Goal: Navigation & Orientation: Find specific page/section

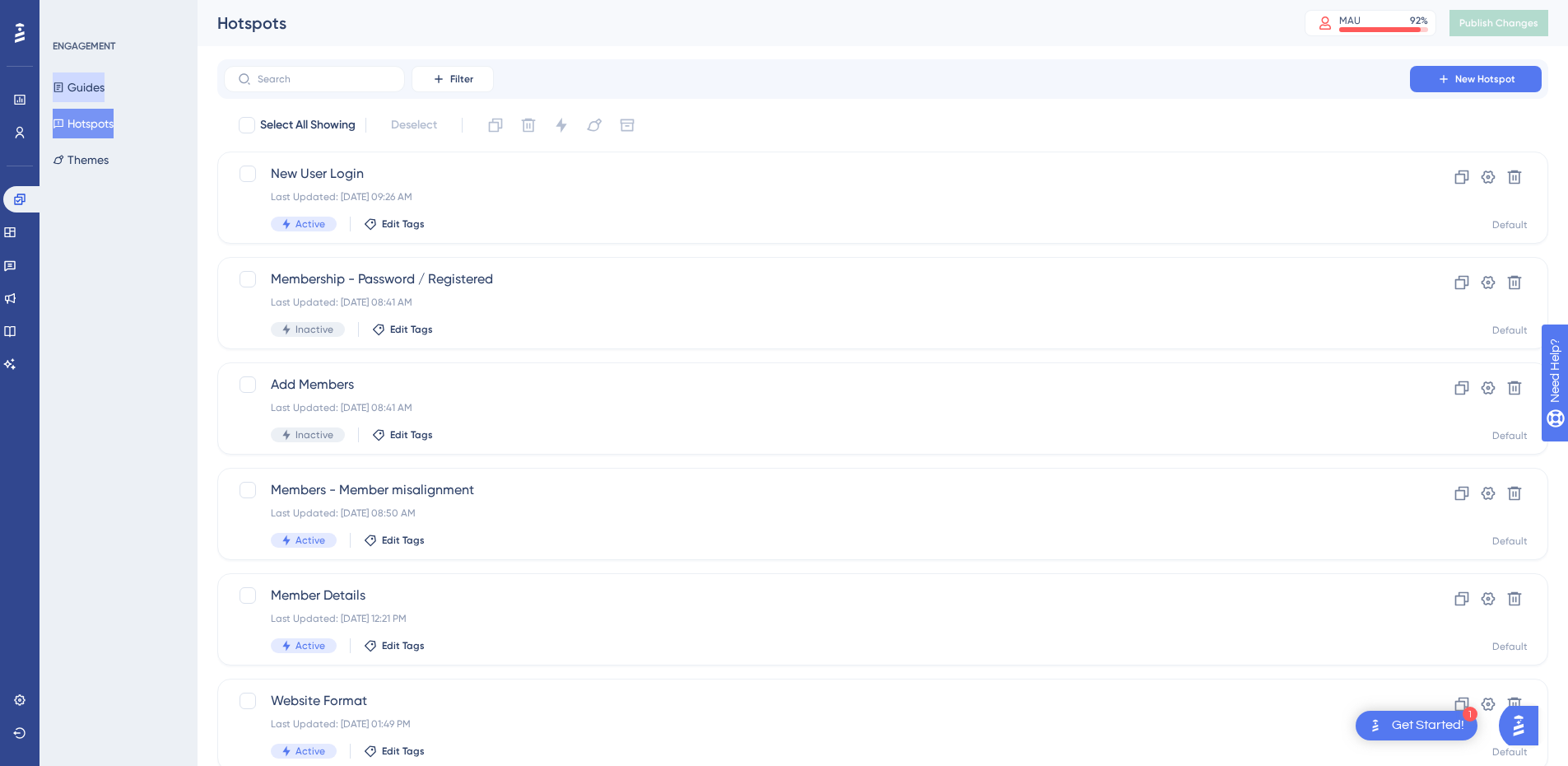
click at [102, 89] on button "Guides" at bounding box center [78, 87] width 52 height 30
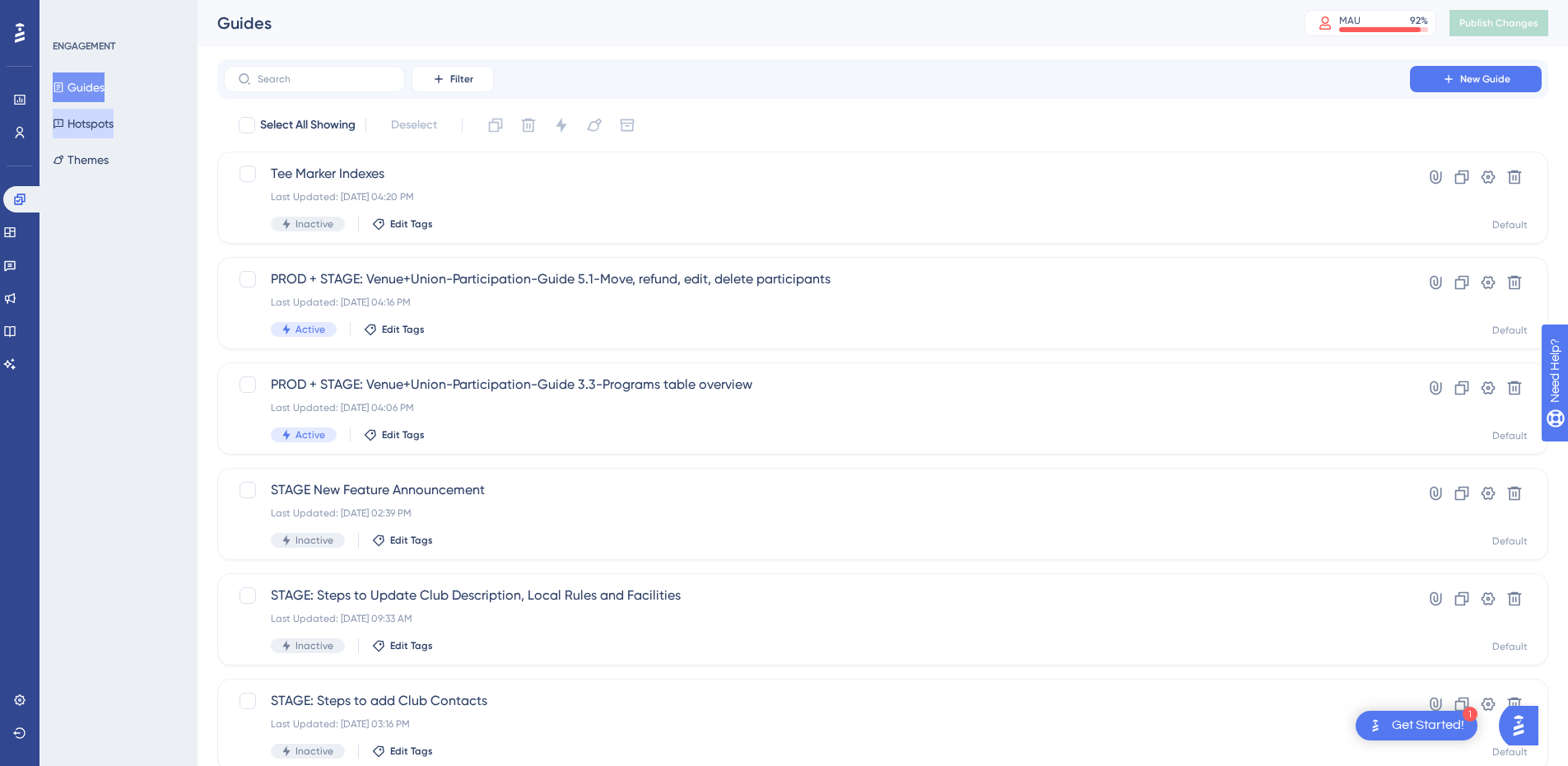
click at [106, 125] on button "Hotspots" at bounding box center [83, 123] width 61 height 30
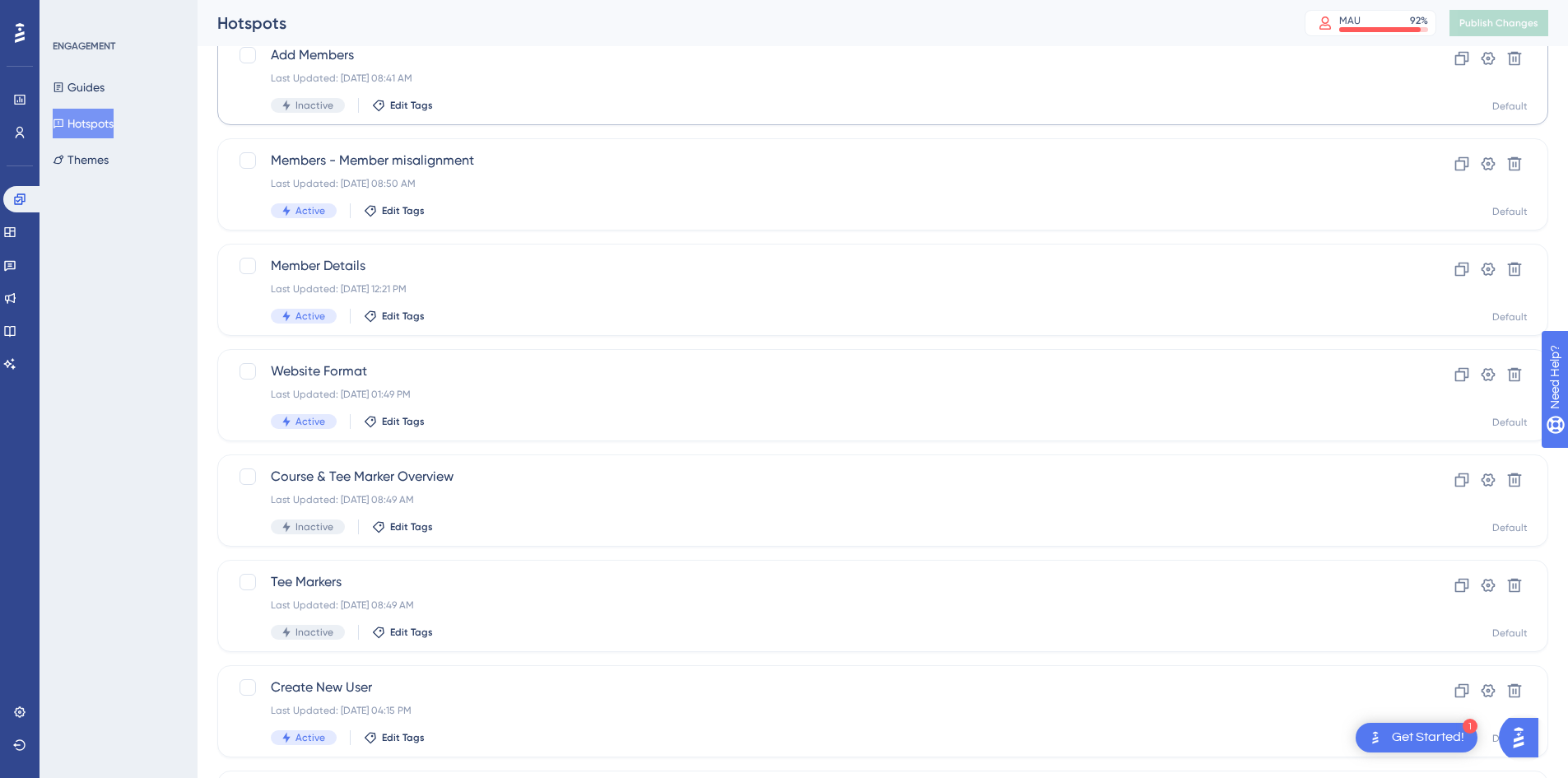
scroll to position [500, 0]
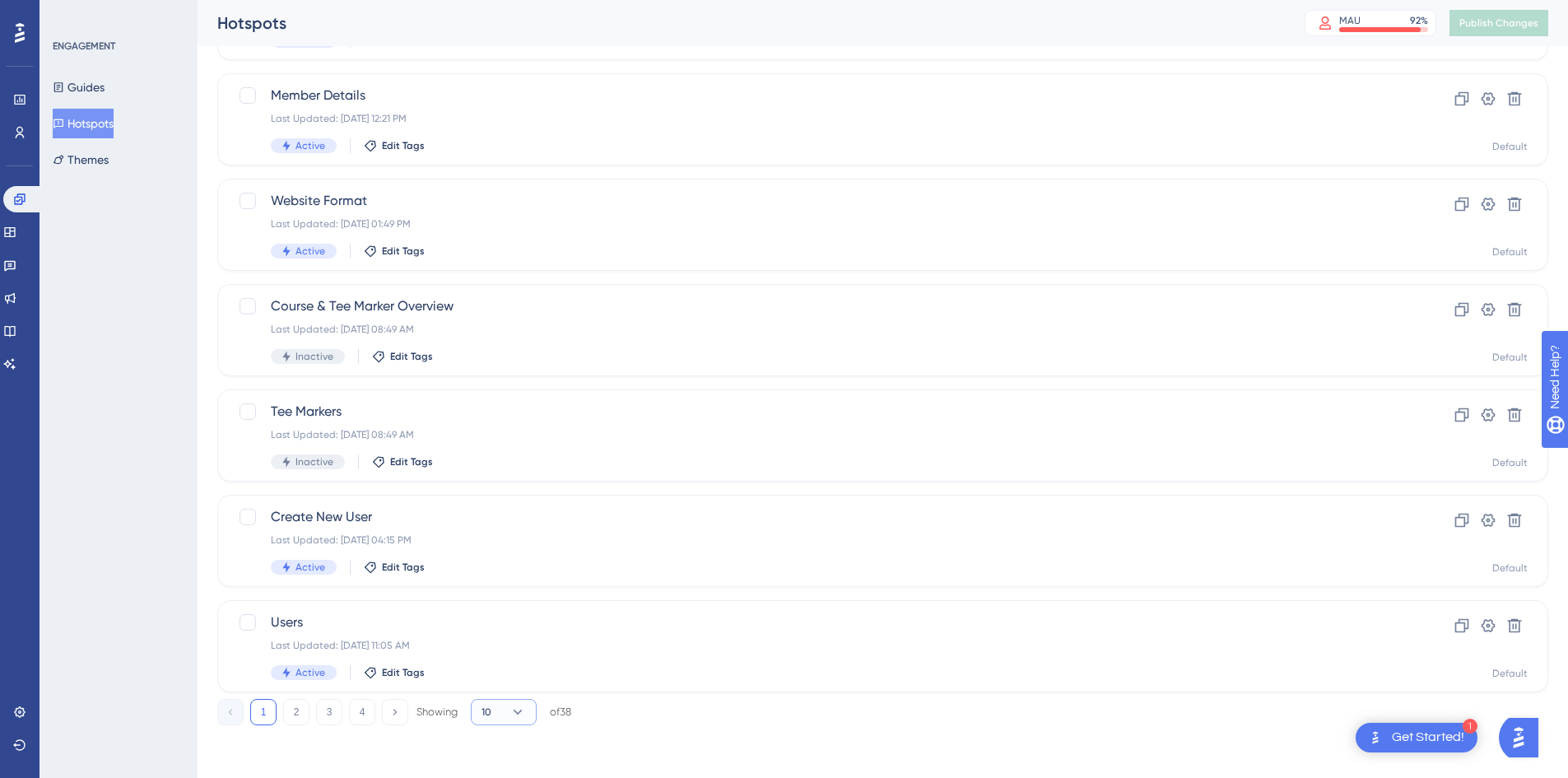
click at [525, 715] on icon at bounding box center [517, 711] width 16 height 16
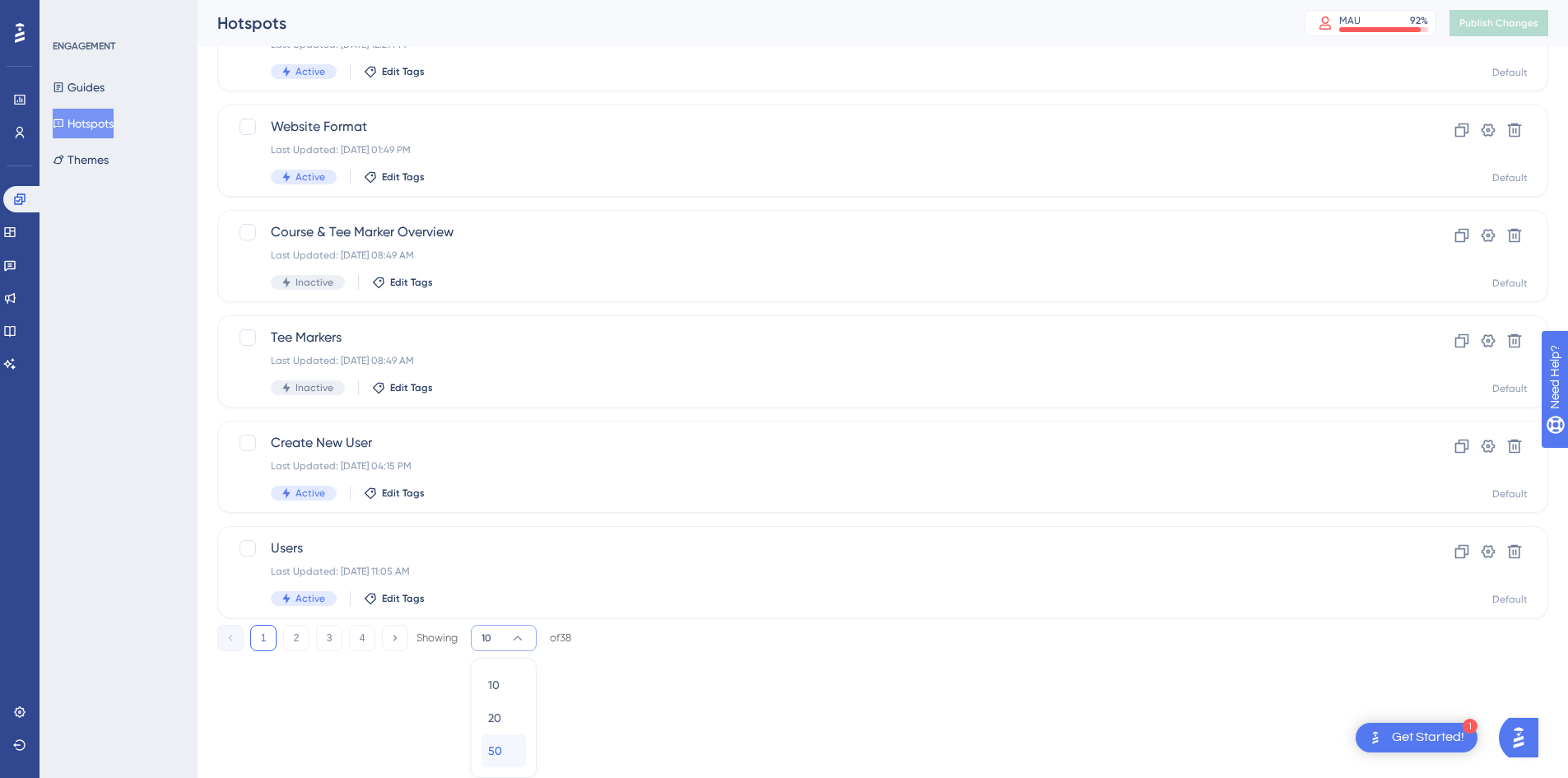
click at [498, 754] on span "50" at bounding box center [495, 751] width 14 height 20
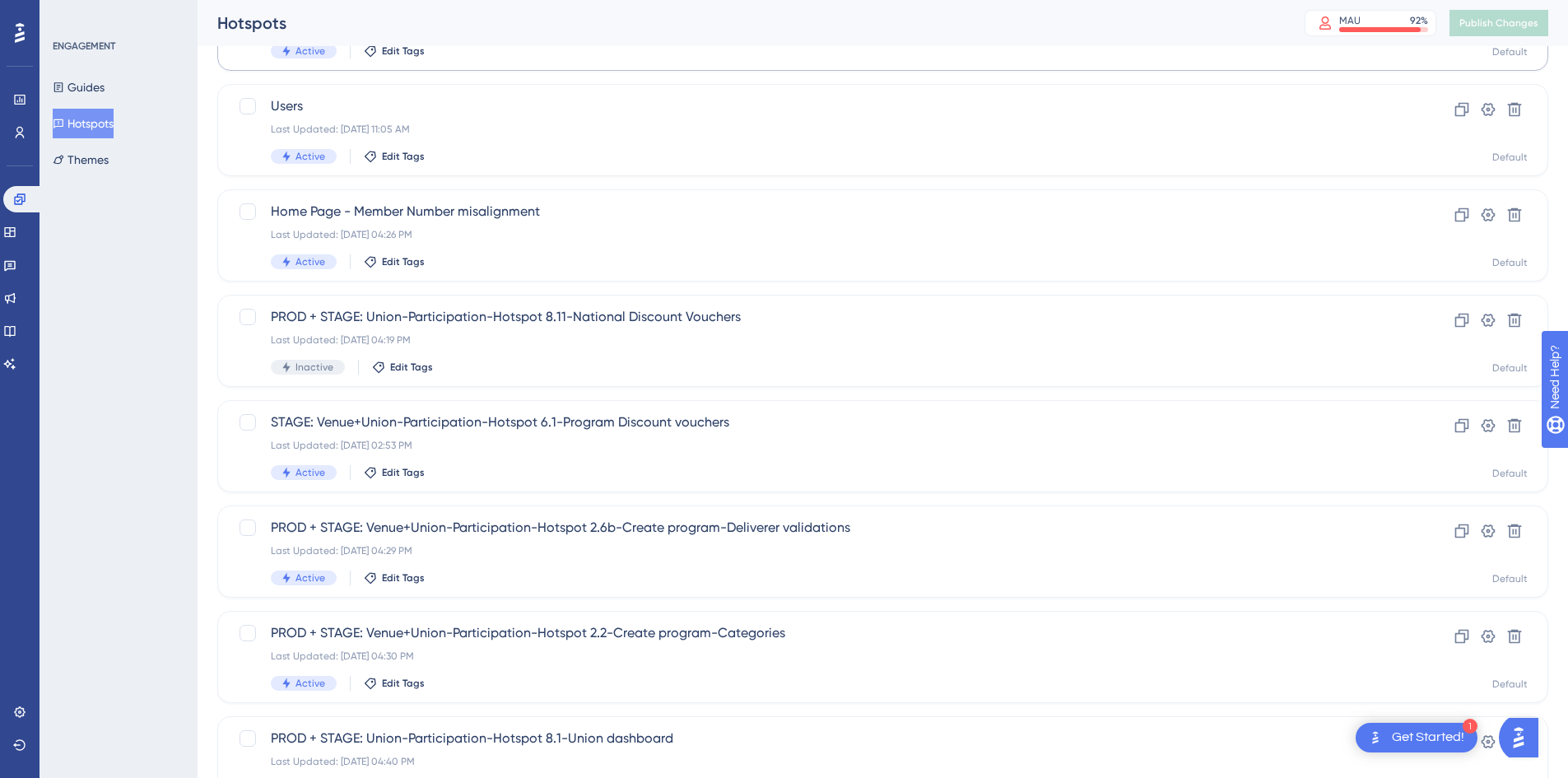
scroll to position [1071, 0]
